Goal: Task Accomplishment & Management: Manage account settings

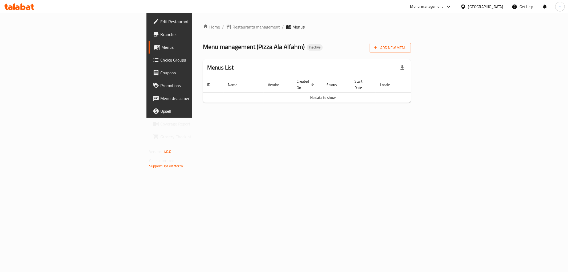
drag, startPoint x: 239, startPoint y: 135, endPoint x: 327, endPoint y: 116, distance: 90.5
click at [239, 118] on div "Home / Restaurants management / Menus Menu management ( Pizza Ala Alfahm ) Inac…" at bounding box center [306, 65] width 229 height 105
click at [160, 36] on span "Branches" at bounding box center [198, 34] width 77 height 6
click at [378, 49] on icon "button" at bounding box center [375, 47] width 5 height 5
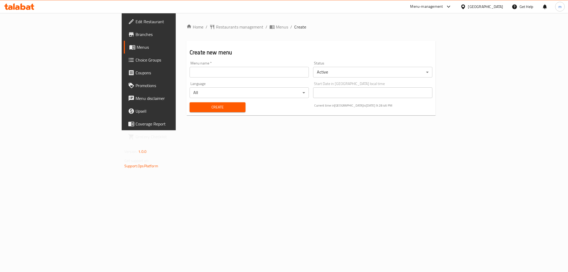
click at [190, 75] on input "text" at bounding box center [249, 72] width 119 height 11
type input "[DATE]"
click at [194, 106] on span "Create" at bounding box center [217, 107] width 47 height 7
click at [137, 48] on span "Menus" at bounding box center [175, 47] width 76 height 6
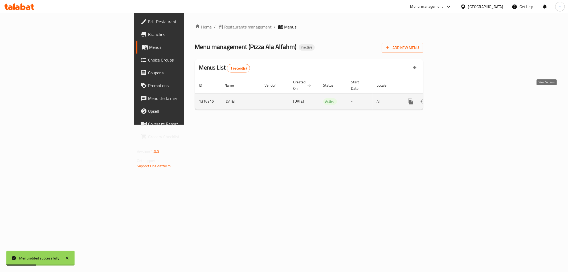
click at [452, 99] on icon "enhanced table" at bounding box center [449, 101] width 5 height 5
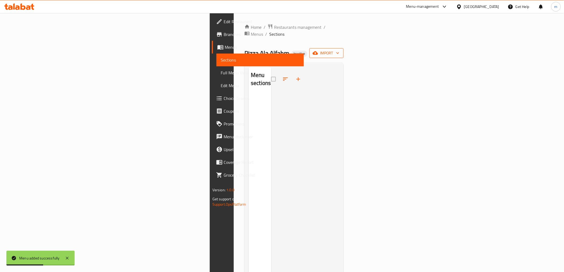
click at [339, 50] on span "import" at bounding box center [327, 53] width 26 height 7
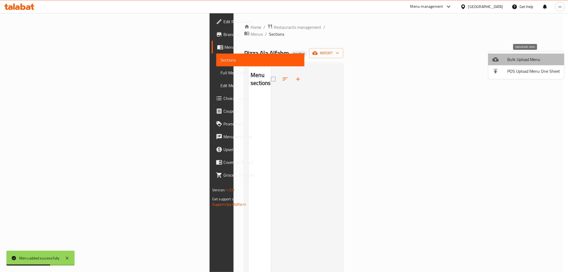
click at [524, 62] on span "Bulk Upload Menu" at bounding box center [534, 59] width 53 height 6
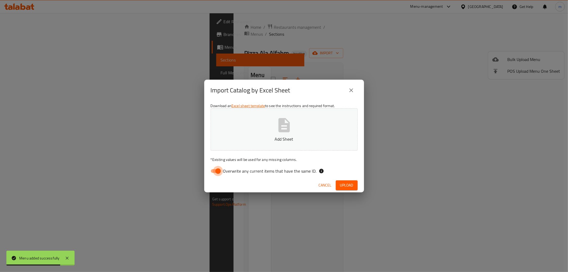
click at [217, 171] on input "Overwrite any current items that have the same ID." at bounding box center [218, 171] width 30 height 10
checkbox input "false"
click at [250, 147] on button "Add Sheet" at bounding box center [284, 129] width 147 height 42
click at [350, 186] on span "Upload" at bounding box center [346, 185] width 13 height 7
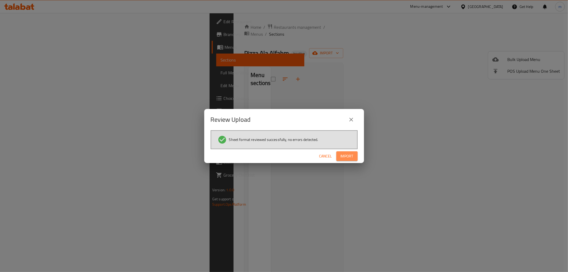
click at [356, 158] on button "Import" at bounding box center [347, 156] width 21 height 10
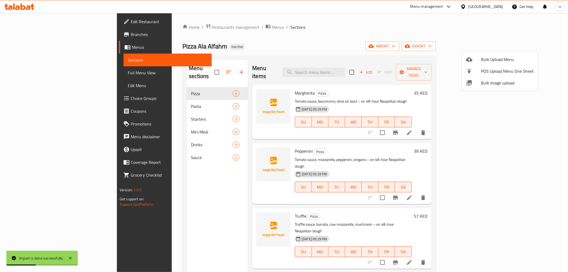
click at [554, 81] on div at bounding box center [284, 136] width 568 height 272
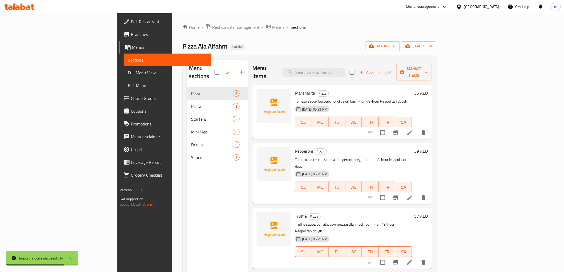
click at [128, 76] on span "Full Menu View" at bounding box center [167, 73] width 79 height 6
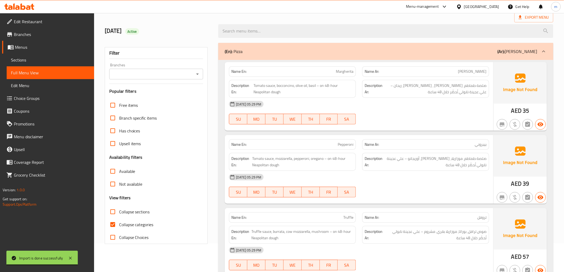
scroll to position [89, 0]
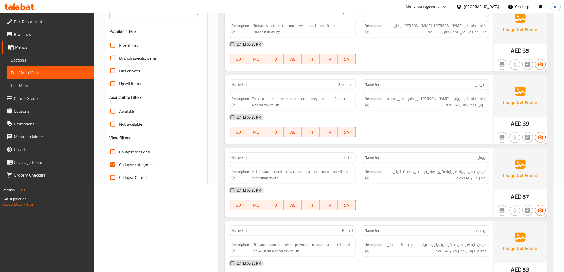
click at [113, 164] on input "Collapse categories" at bounding box center [112, 164] width 13 height 13
checkbox input "false"
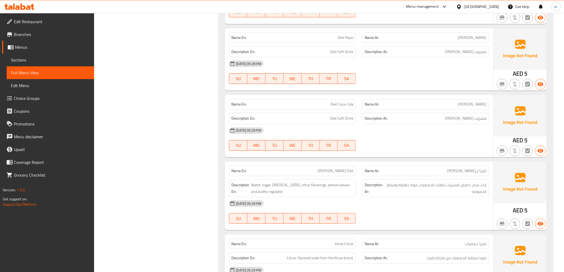
scroll to position [1616, 0]
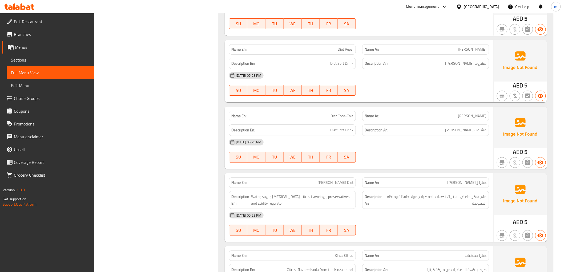
click at [31, 62] on span "Sections" at bounding box center [50, 60] width 79 height 6
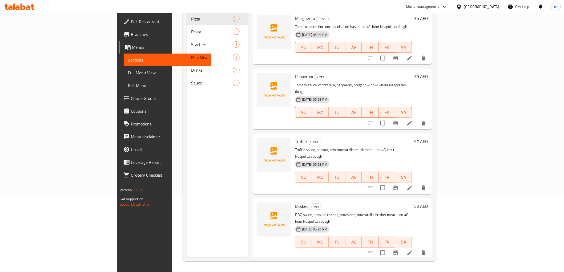
scroll to position [75, 0]
click at [128, 71] on span "Full Menu View" at bounding box center [167, 73] width 79 height 6
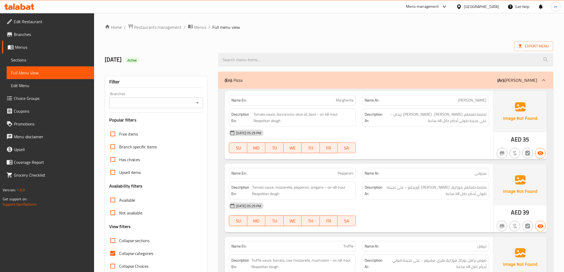
click at [29, 59] on span "Sections" at bounding box center [50, 60] width 79 height 6
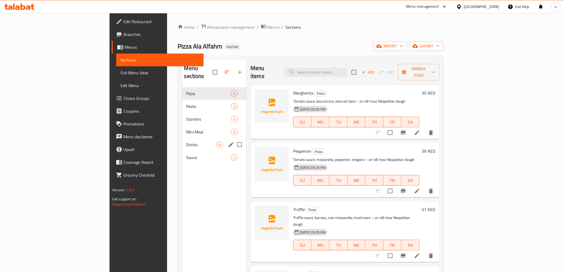
click at [186, 142] on span "Drinks" at bounding box center [201, 145] width 30 height 6
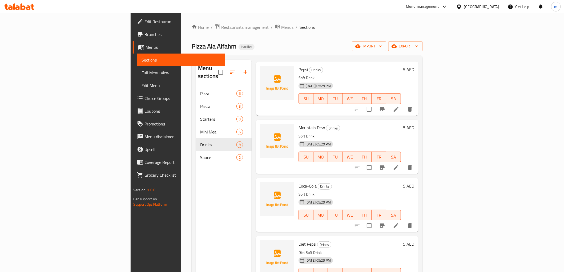
scroll to position [118, 0]
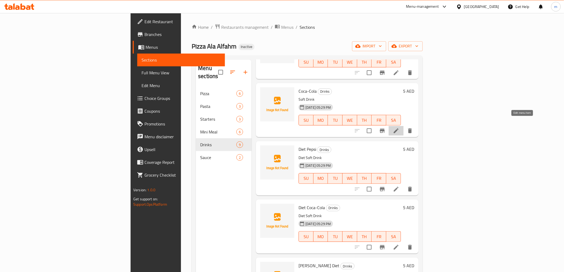
click at [399, 128] on icon at bounding box center [396, 131] width 6 height 6
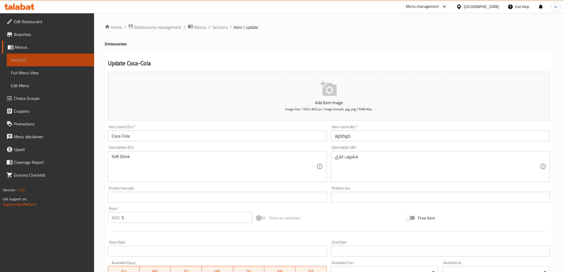
click at [78, 59] on span "Sections" at bounding box center [50, 60] width 79 height 6
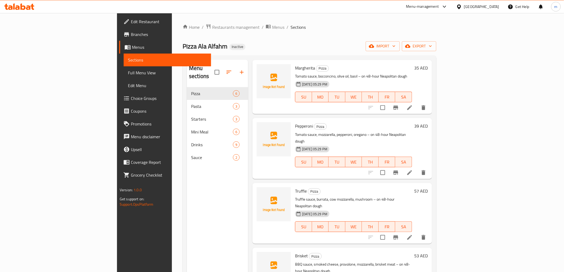
scroll to position [59, 0]
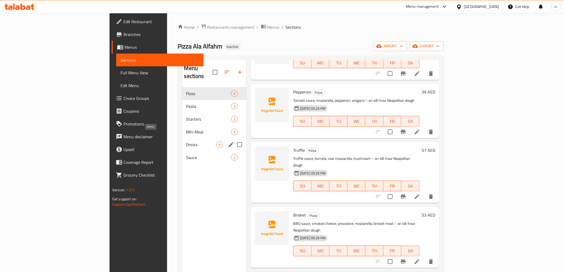
click at [186, 142] on span "Drinks" at bounding box center [201, 145] width 30 height 6
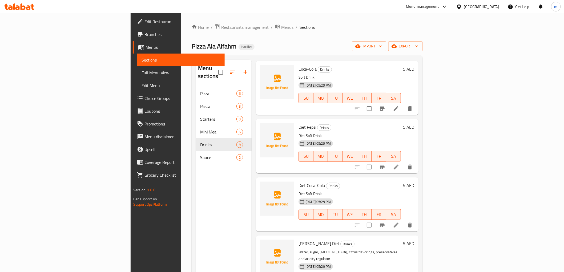
scroll to position [148, 0]
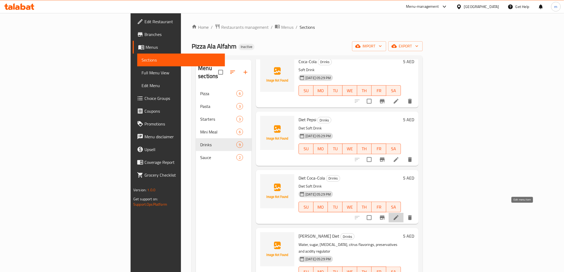
click at [399, 215] on icon at bounding box center [396, 218] width 6 height 6
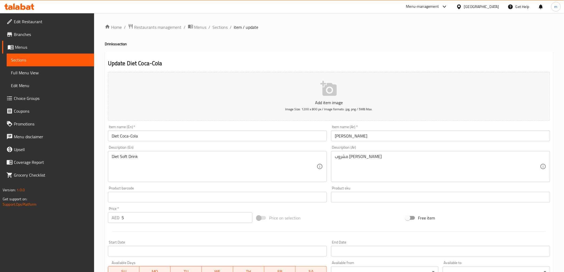
click at [340, 138] on input "دايت كولا" at bounding box center [440, 136] width 219 height 11
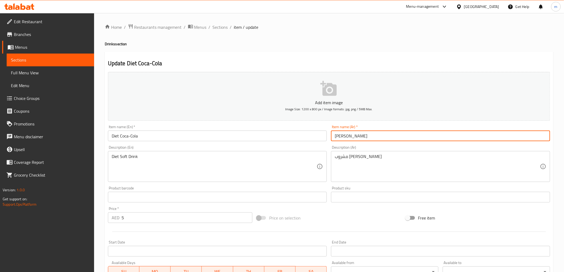
click at [340, 138] on input "دايت كولا" at bounding box center [440, 136] width 219 height 11
paste input "اكو"
type input "[PERSON_NAME]"
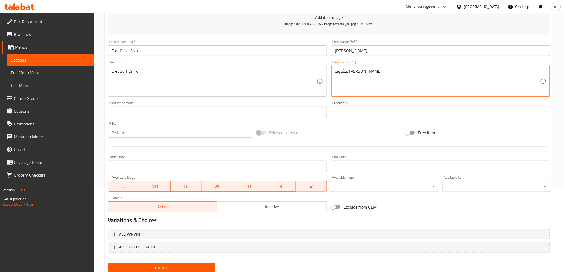
scroll to position [103, 0]
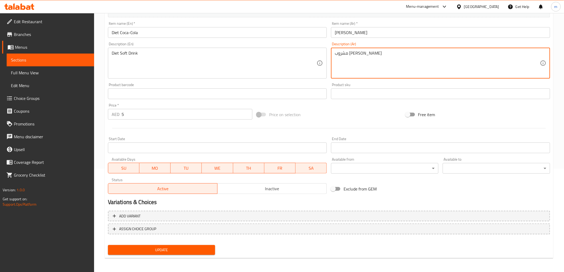
click at [207, 253] on button "Update" at bounding box center [161, 250] width 107 height 10
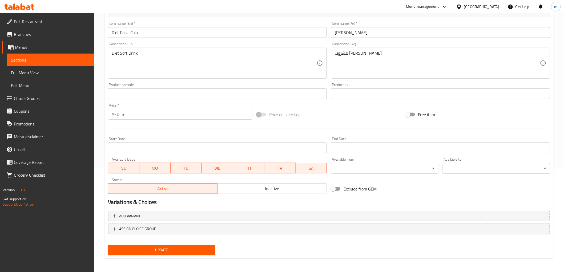
click at [34, 56] on link "Sections" at bounding box center [50, 60] width 87 height 13
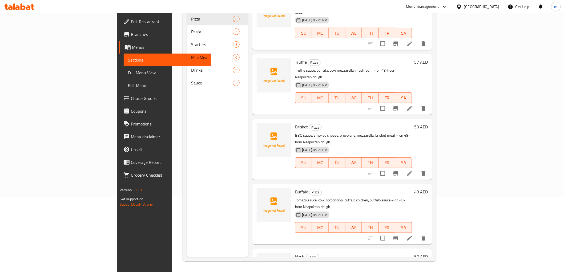
scroll to position [60, 0]
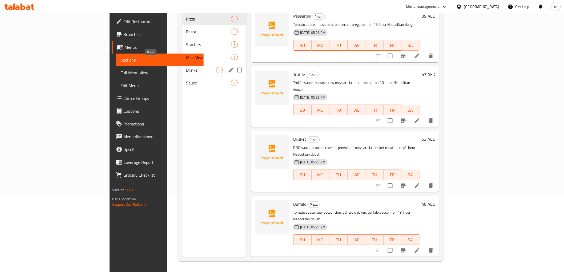
click at [186, 67] on span "Drinks" at bounding box center [201, 70] width 30 height 6
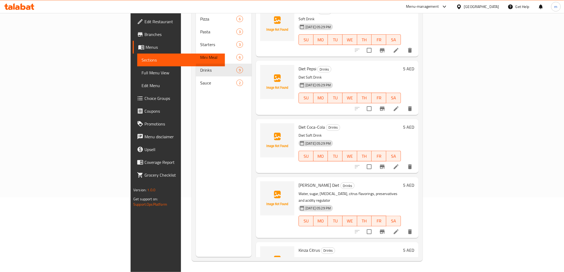
scroll to position [150, 0]
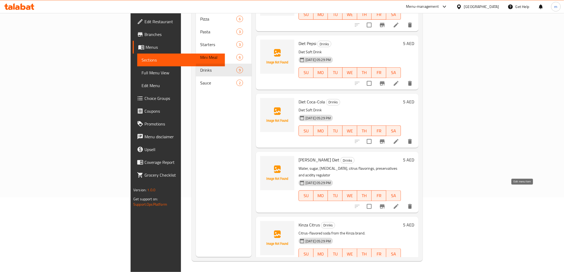
click at [399, 203] on icon at bounding box center [396, 206] width 6 height 6
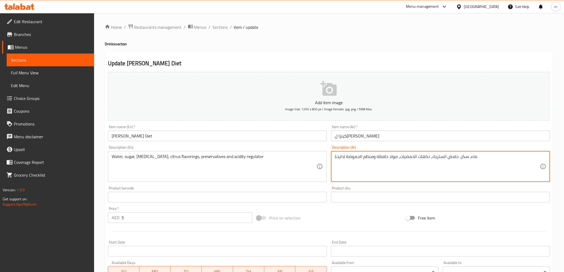
type textarea "ماء، سكر، حامض الستريك، نكهات الحمضيات، مواد حافظة ومنظم الحموضة (دايت)"
click at [142, 138] on input "[PERSON_NAME] Diet" at bounding box center [217, 136] width 219 height 11
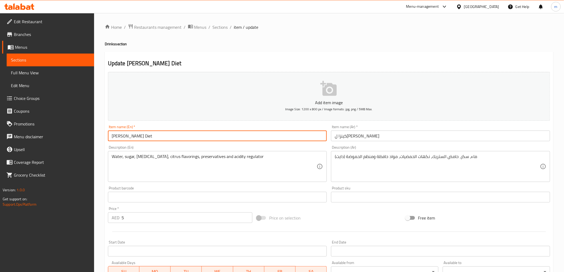
click at [142, 138] on input "[PERSON_NAME] Diet" at bounding box center [217, 136] width 219 height 11
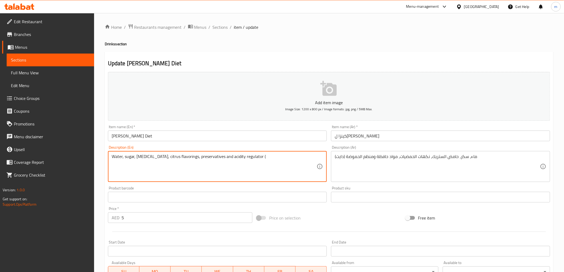
paste textarea "Diet"
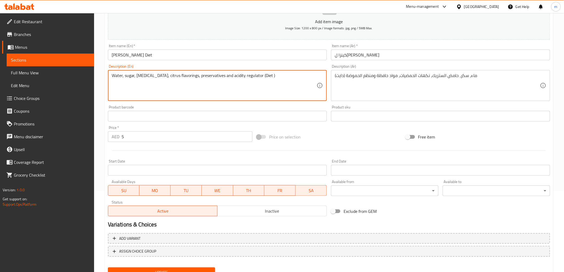
scroll to position [103, 0]
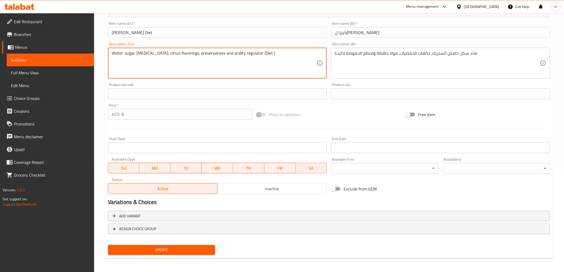
type textarea "Water, sugar, [MEDICAL_DATA], citrus flavorings, preservatives and acidity regu…"
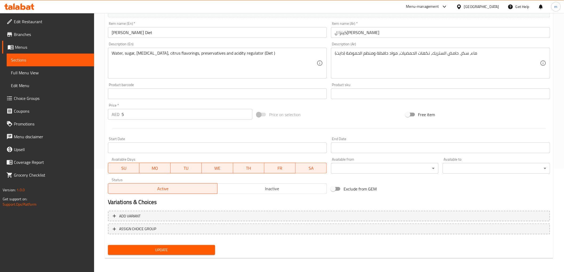
click at [197, 244] on div "Update" at bounding box center [162, 250] width 112 height 14
click at [196, 247] on span "Update" at bounding box center [161, 250] width 99 height 7
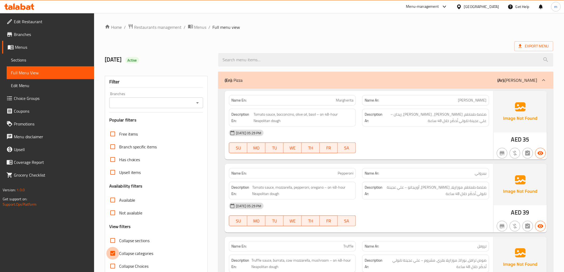
click at [113, 256] on input "Collapse categories" at bounding box center [112, 253] width 13 height 13
checkbox input "false"
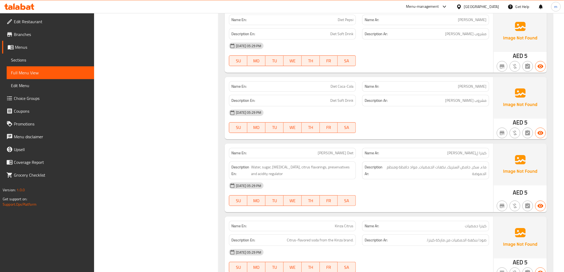
scroll to position [1704, 0]
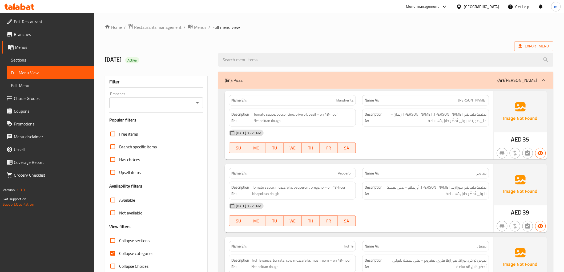
click at [112, 254] on input "Collapse categories" at bounding box center [112, 253] width 13 height 13
checkbox input "false"
click at [51, 22] on span "Edit Restaurant" at bounding box center [52, 21] width 76 height 6
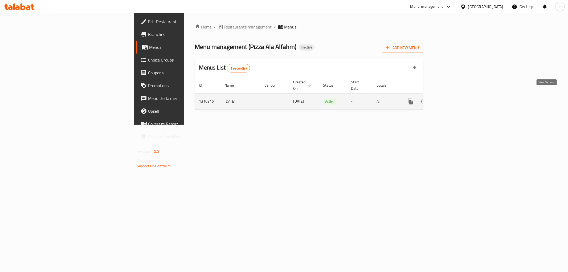
click at [453, 98] on icon "enhanced table" at bounding box center [449, 101] width 6 height 6
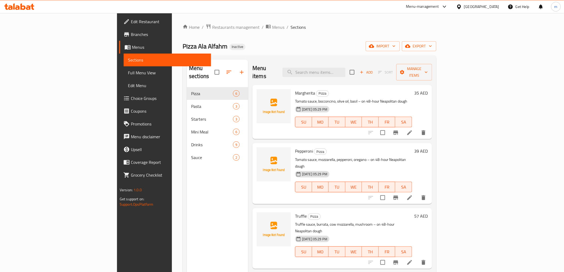
scroll to position [30, 0]
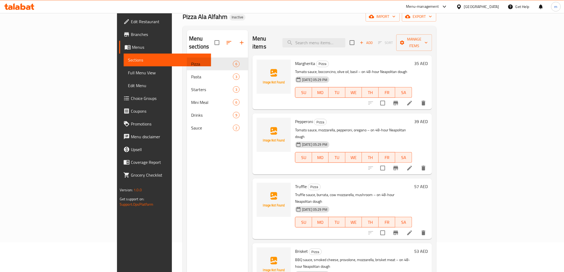
click at [128, 73] on span "Full Menu View" at bounding box center [167, 73] width 79 height 6
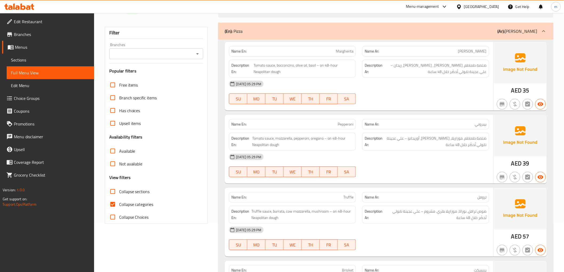
scroll to position [59, 0]
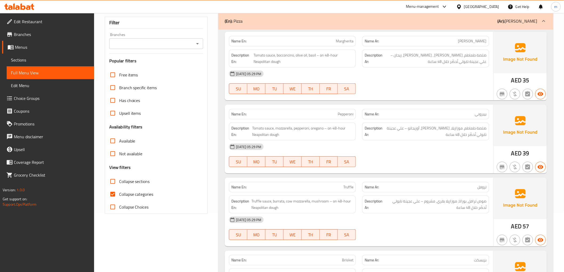
click at [110, 192] on input "Collapse categories" at bounding box center [112, 194] width 13 height 13
checkbox input "false"
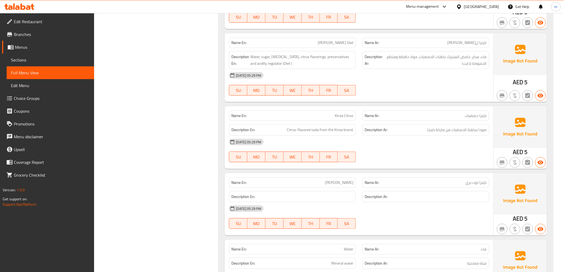
scroll to position [1734, 0]
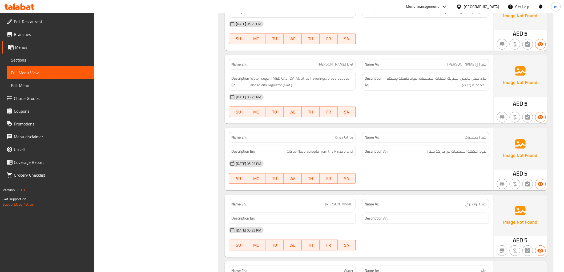
click at [57, 74] on span "Full Menu View" at bounding box center [50, 73] width 79 height 6
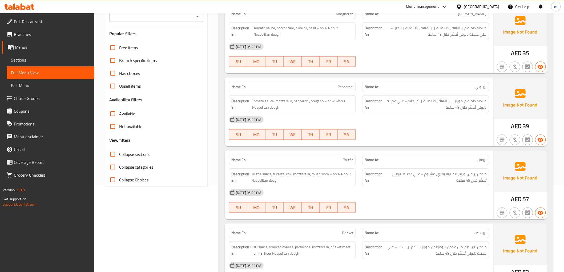
scroll to position [0, 0]
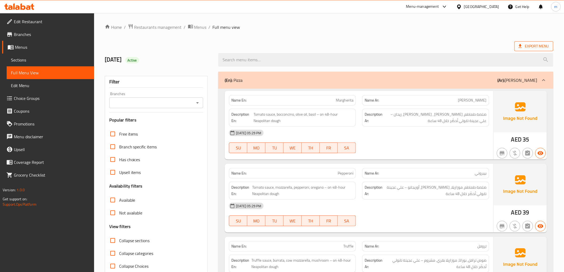
click at [533, 46] on span "Export Menu" at bounding box center [534, 46] width 30 height 7
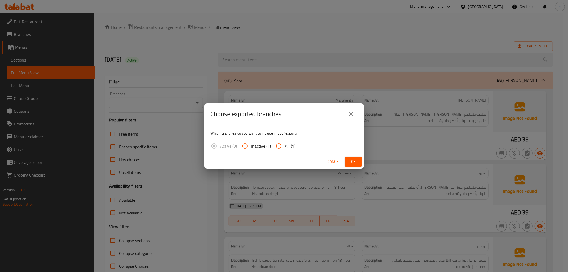
click at [279, 144] on input "All (1)" at bounding box center [279, 146] width 13 height 13
radio input "true"
click at [358, 160] on span "Ok" at bounding box center [353, 161] width 9 height 7
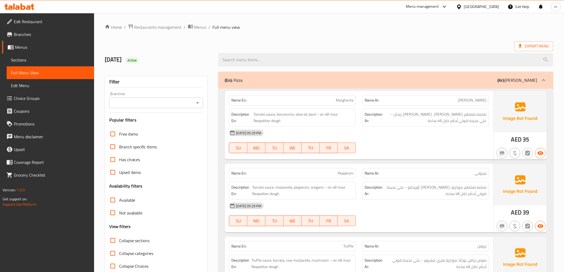
click at [22, 6] on icon at bounding box center [23, 6] width 5 height 6
